Goal: Task Accomplishment & Management: Manage account settings

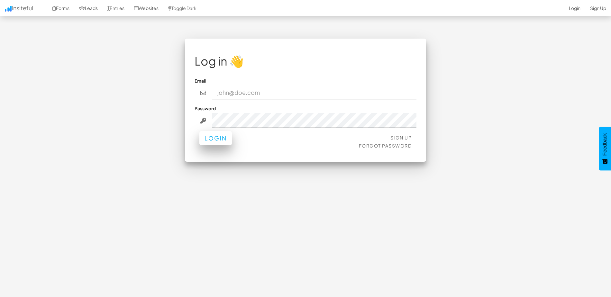
type input "[EMAIL_ADDRESS][DOMAIN_NAME]"
drag, startPoint x: 222, startPoint y: 138, endPoint x: 202, endPoint y: 132, distance: 21.2
click at [222, 138] on button "Login" at bounding box center [215, 138] width 32 height 14
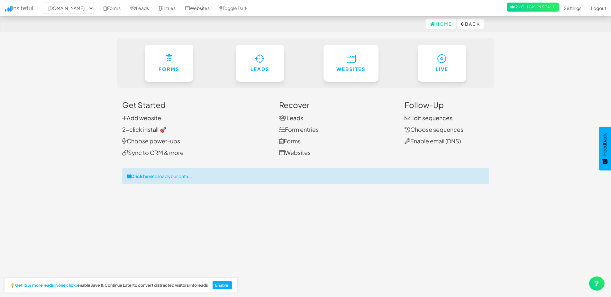
select select "2371"
click at [142, 176] on strong "Click here" at bounding box center [142, 176] width 22 height 6
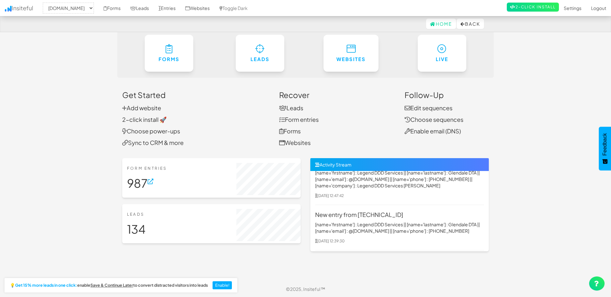
scroll to position [64, 0]
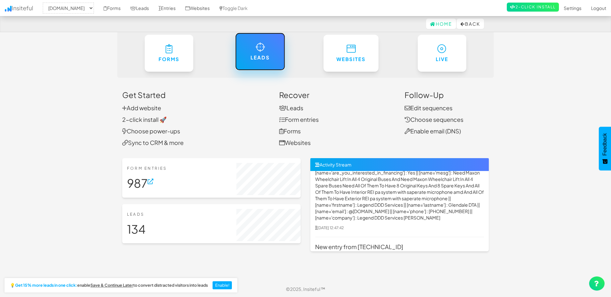
click at [257, 50] on icon at bounding box center [259, 46] width 9 height 9
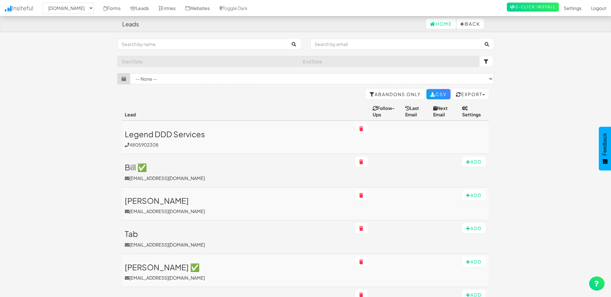
select select "2371"
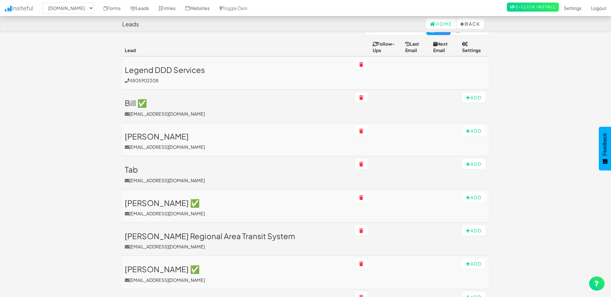
scroll to position [97, 0]
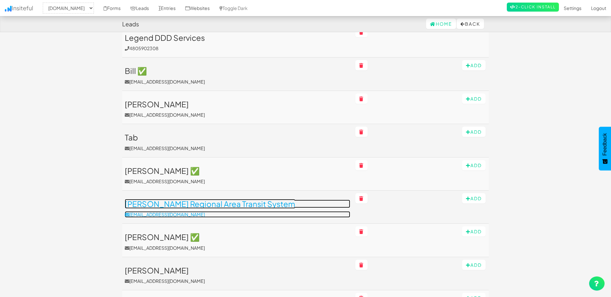
click at [281, 200] on h3 "Baldwin Regional Area Transit System" at bounding box center [237, 204] width 225 height 8
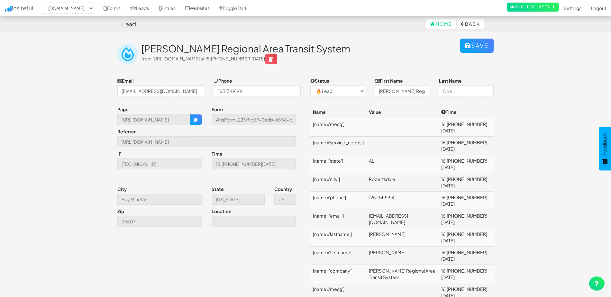
select select "2371"
select select "0"
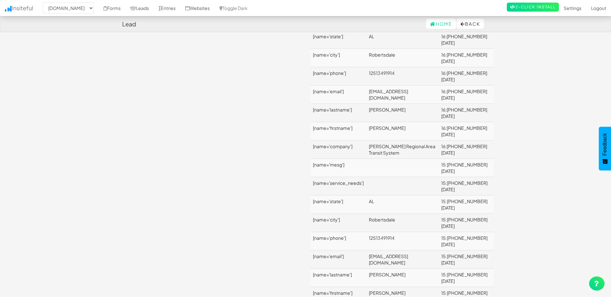
scroll to position [385, 0]
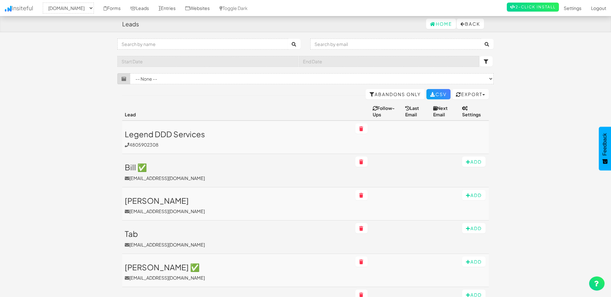
select select "2371"
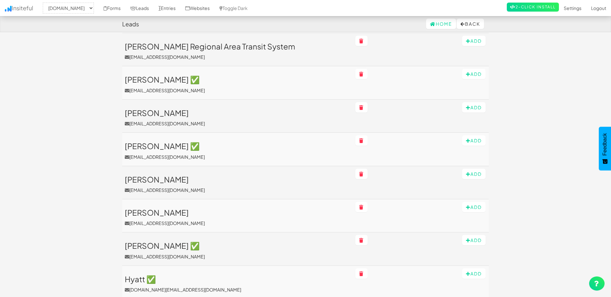
scroll to position [257, 0]
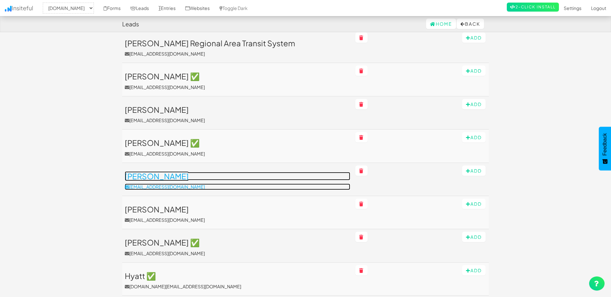
click at [207, 174] on h3 "[PERSON_NAME]" at bounding box center [237, 176] width 225 height 8
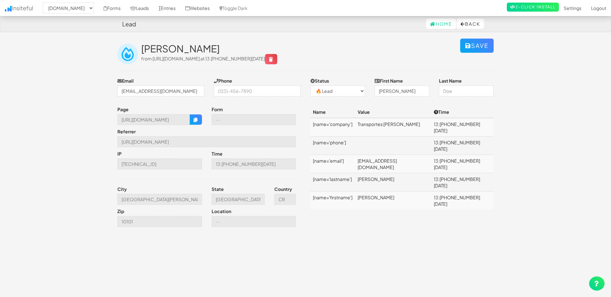
select select "2371"
select select "0"
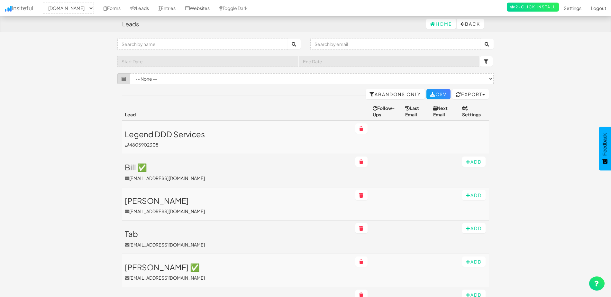
select select "2371"
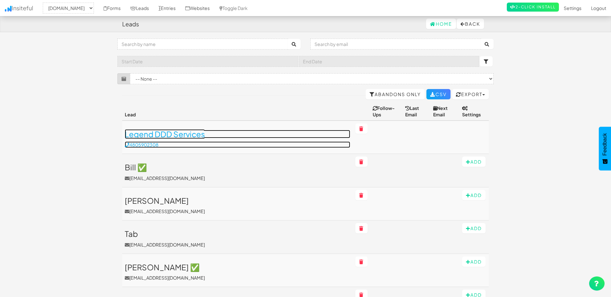
click at [247, 133] on link "Legend DDD Services 4805902308" at bounding box center [237, 139] width 225 height 18
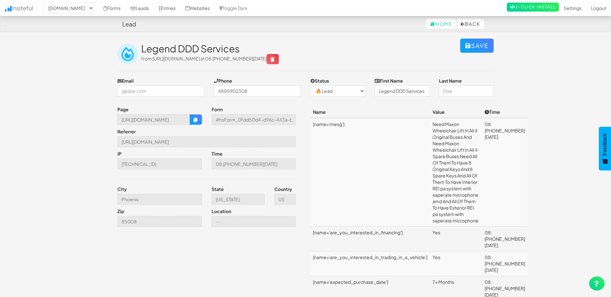
select select "2371"
select select "0"
click at [174, 7] on link "Entries" at bounding box center [167, 8] width 27 height 16
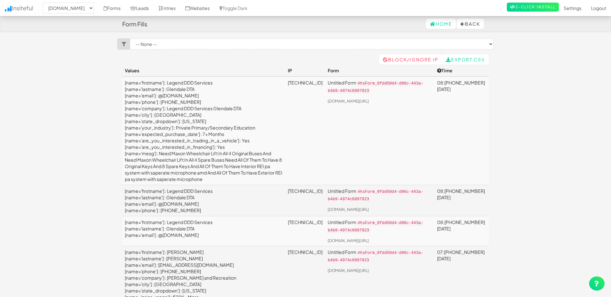
select select "2371"
